Goal: Check status: Check status

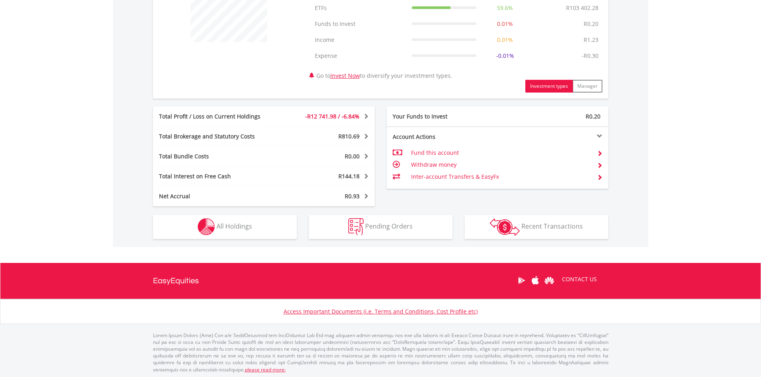
scroll to position [346, 0]
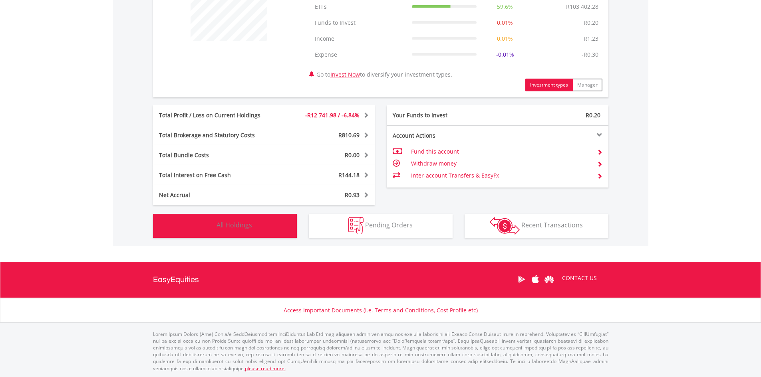
click at [227, 228] on span "All Holdings" at bounding box center [234, 225] width 36 height 9
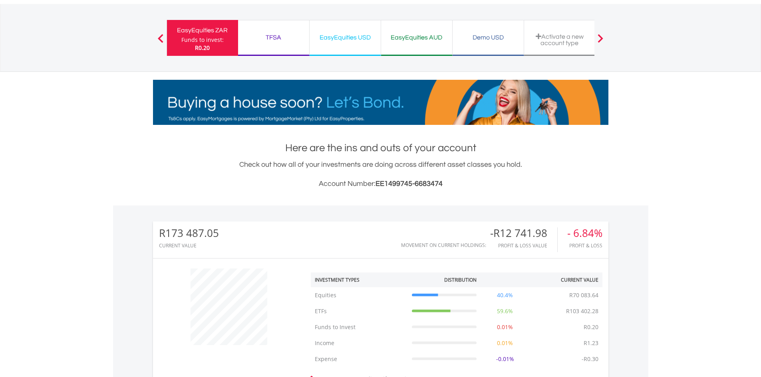
scroll to position [9, 0]
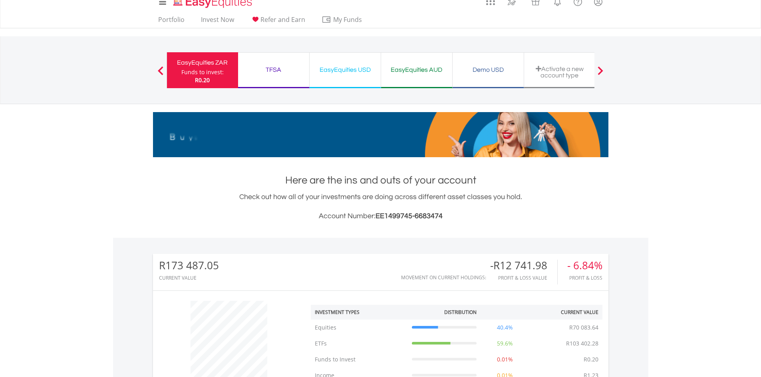
click at [341, 71] on div "EasyEquities USD" at bounding box center [345, 69] width 62 height 11
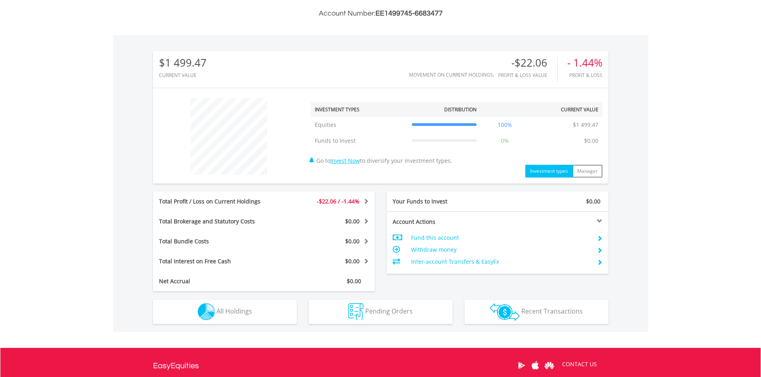
scroll to position [298, 0]
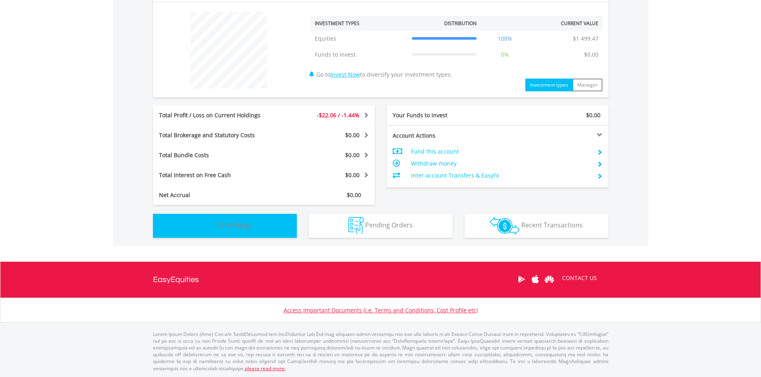
click at [226, 227] on span "All Holdings" at bounding box center [234, 225] width 36 height 9
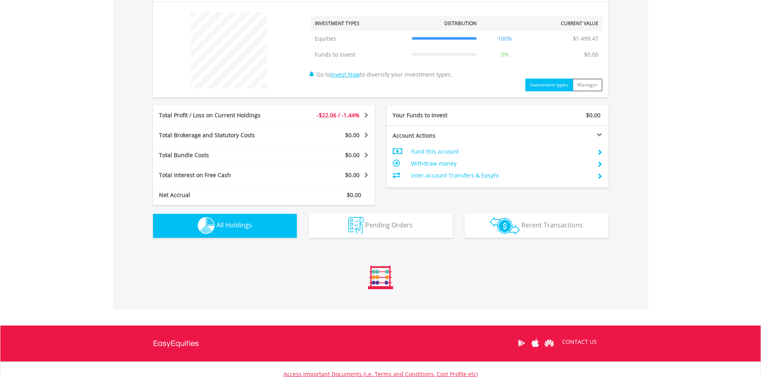
scroll to position [560, 0]
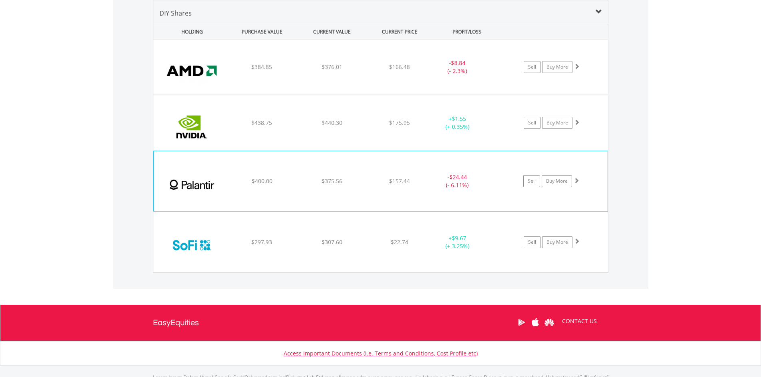
click at [229, 71] on div "$400.00" at bounding box center [262, 67] width 68 height 8
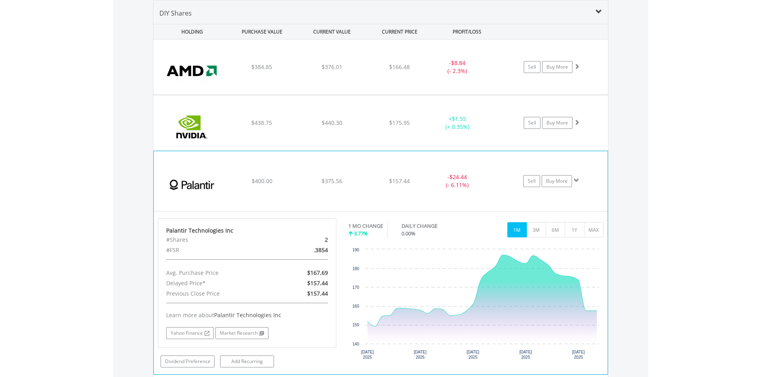
click at [229, 95] on div "﻿ Palantir Technologies Inc $400.00 $375.56 $157.44 - $24.44 (- 6.11%) Sell Buy…" at bounding box center [380, 67] width 455 height 55
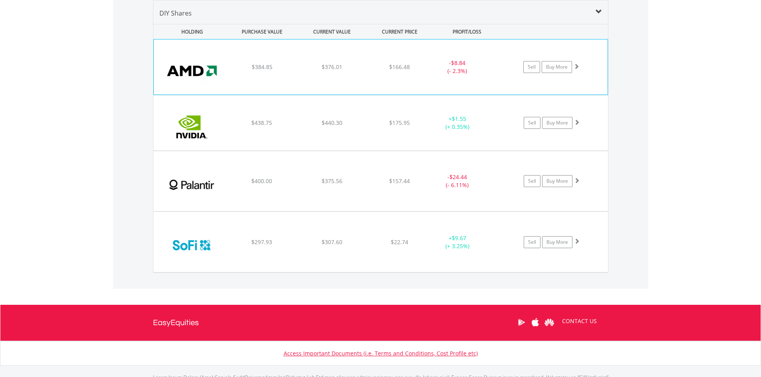
click at [243, 66] on div "$384.85" at bounding box center [262, 67] width 68 height 8
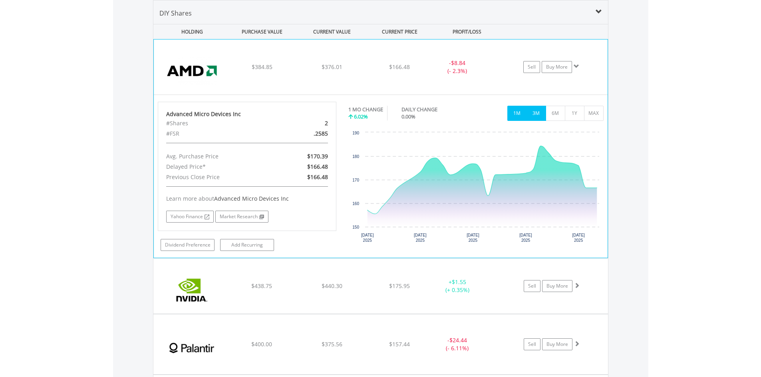
click at [540, 113] on button "3M" at bounding box center [536, 113] width 20 height 15
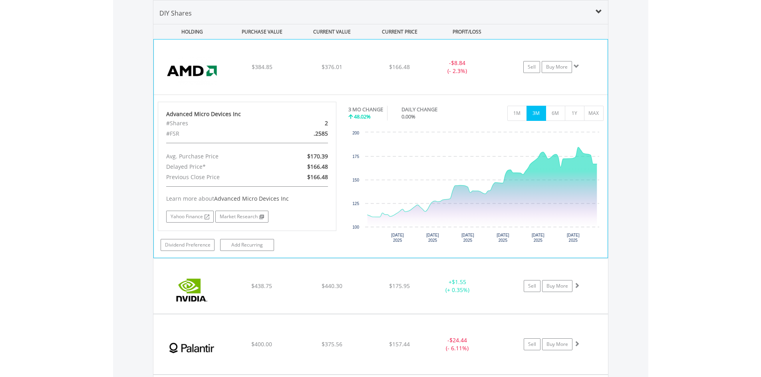
click at [237, 57] on div "﻿ Advanced Micro Devices Inc $384.85 $376.01 $166.48 - $8.84 (- 2.3%) Sell Buy …" at bounding box center [381, 67] width 454 height 55
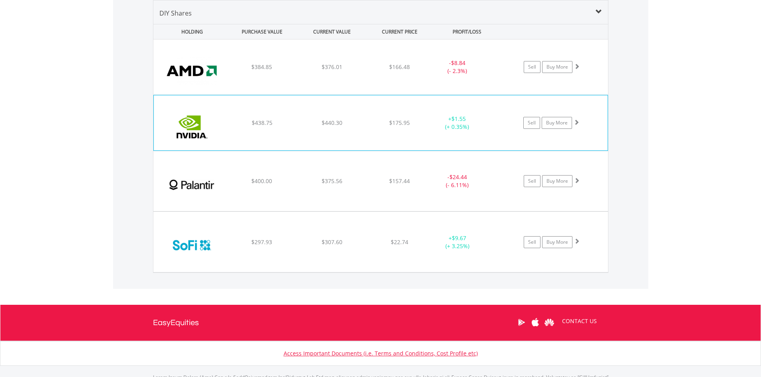
click at [238, 71] on div "$438.75" at bounding box center [262, 67] width 68 height 8
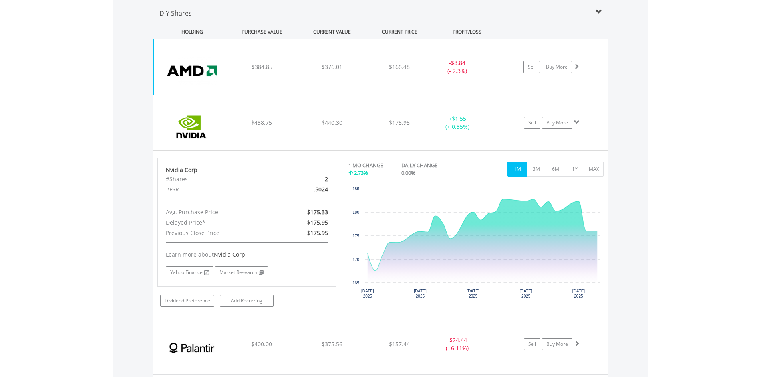
click at [176, 58] on img at bounding box center [192, 71] width 69 height 43
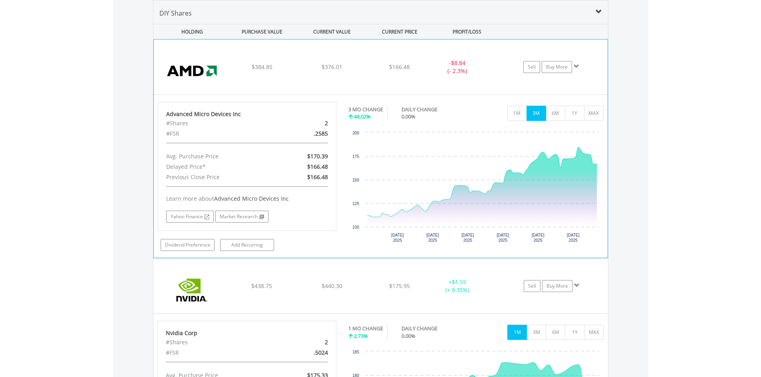
click at [176, 57] on img at bounding box center [192, 71] width 69 height 43
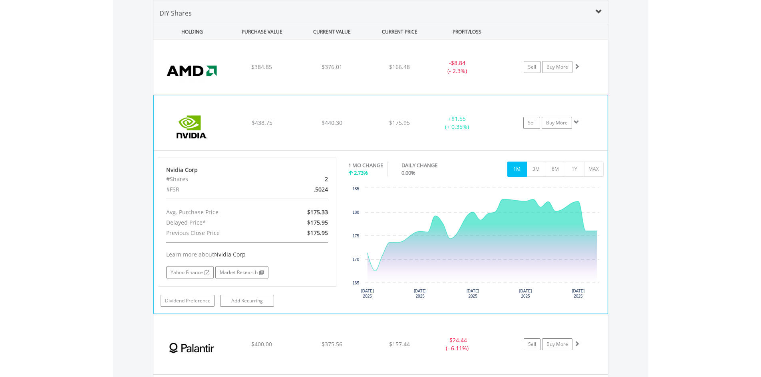
click at [206, 106] on img at bounding box center [192, 126] width 69 height 43
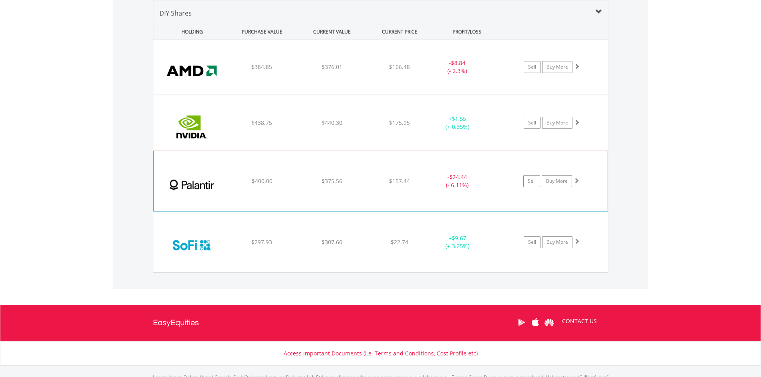
click at [228, 95] on div "﻿ Palantir Technologies Inc $400.00 $375.56 $157.44 - $24.44 (- 6.11%) Sell Buy…" at bounding box center [380, 67] width 455 height 55
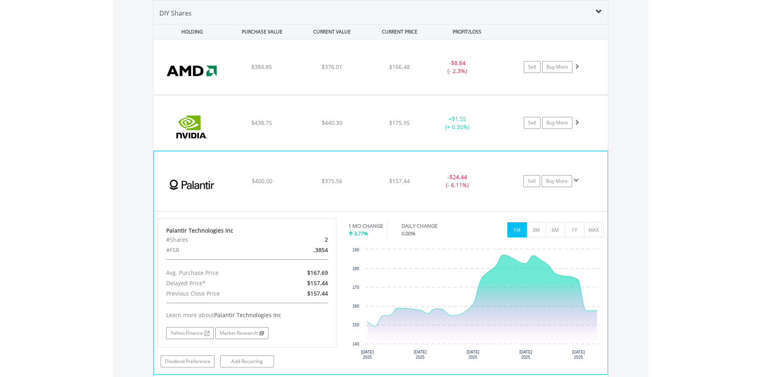
click at [211, 161] on img at bounding box center [192, 185] width 69 height 48
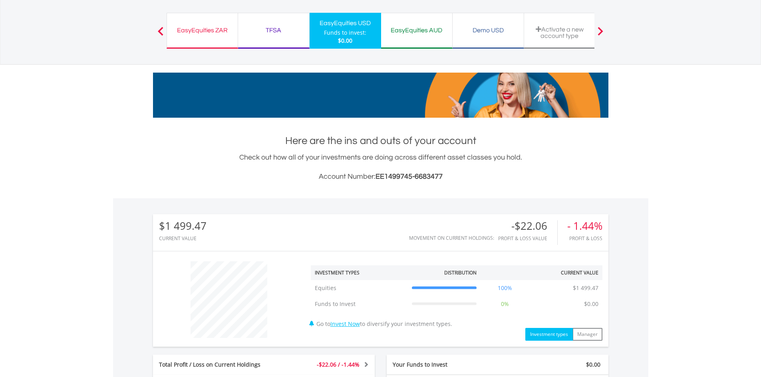
scroll to position [0, 0]
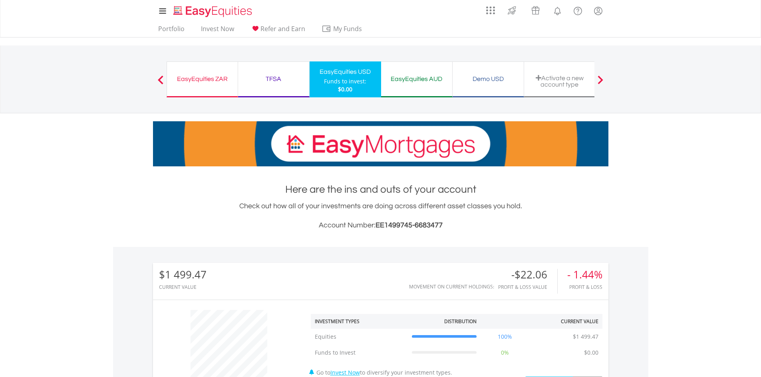
click at [192, 84] on div "EasyEquities ZAR" at bounding box center [202, 78] width 61 height 11
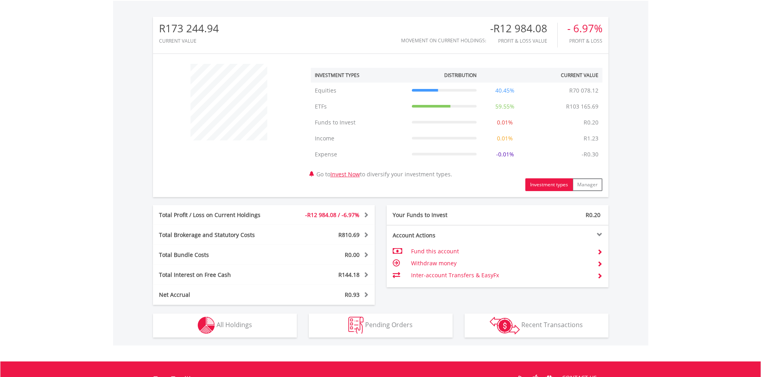
scroll to position [346, 0]
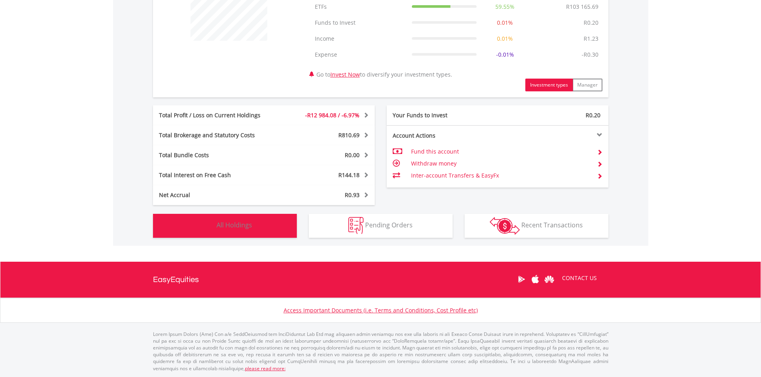
click at [231, 222] on span "All Holdings" at bounding box center [234, 225] width 36 height 9
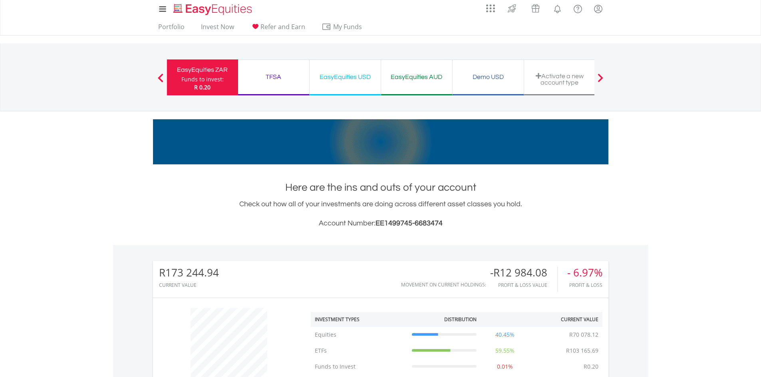
scroll to position [0, 0]
